Goal: Transaction & Acquisition: Register for event/course

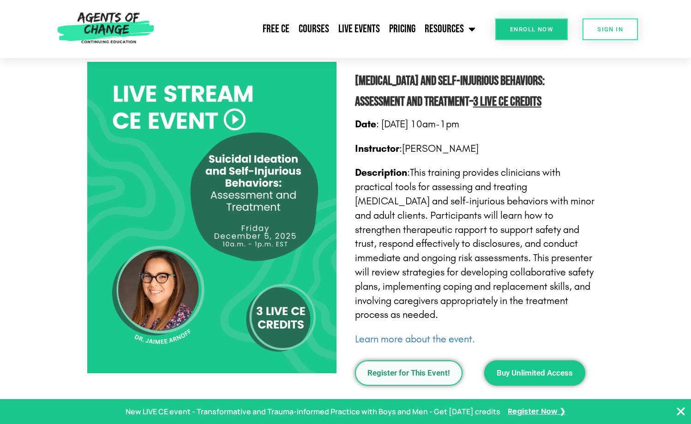
scroll to position [1339, 0]
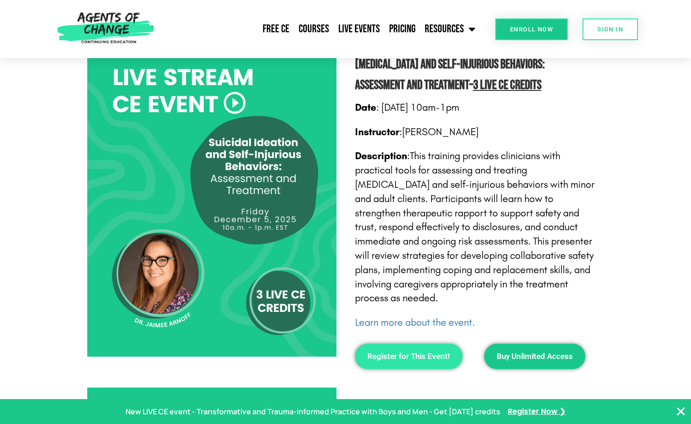
click at [419, 353] on span "Register for This Event!" at bounding box center [409, 357] width 83 height 8
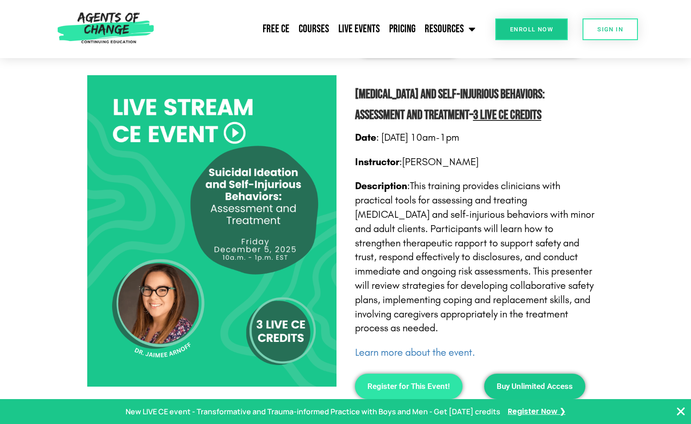
scroll to position [1293, 0]
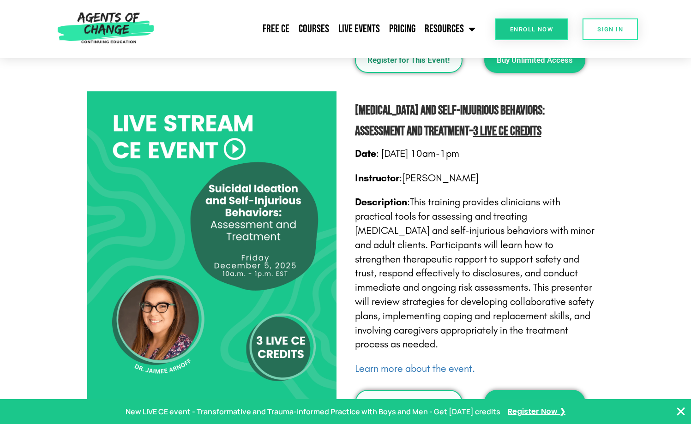
click at [644, 271] on div "[MEDICAL_DATA] and Self-Injurious Behaviors: Assessment and Treatment – 3 Live …" at bounding box center [345, 253] width 691 height 343
drag, startPoint x: 477, startPoint y: 115, endPoint x: 356, endPoint y: 98, distance: 122.6
click at [356, 101] on h2 "[MEDICAL_DATA] and Self-Injurious Behaviors: Assessment and Treatment – 3 Live …" at bounding box center [475, 122] width 240 height 42
copy h2 "[MEDICAL_DATA] and Self-Injurious Behaviors: Assessment and Treatment –"
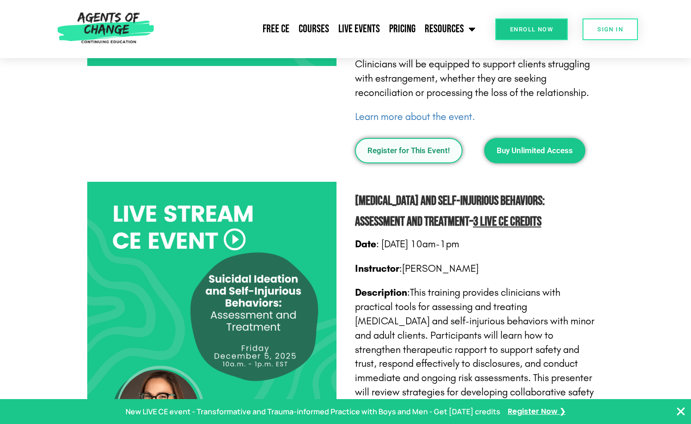
scroll to position [1016, 0]
